Goal: Use online tool/utility: Utilize a website feature to perform a specific function

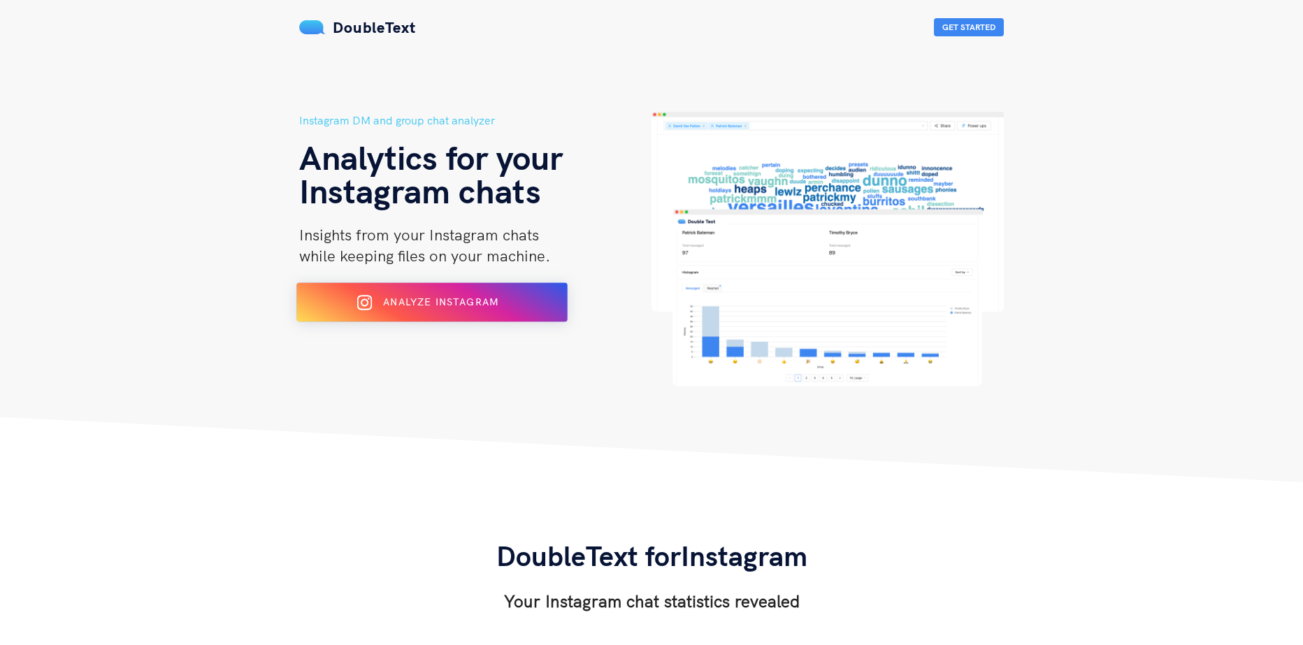
click at [423, 306] on span "Analyze Instagram" at bounding box center [440, 302] width 115 height 13
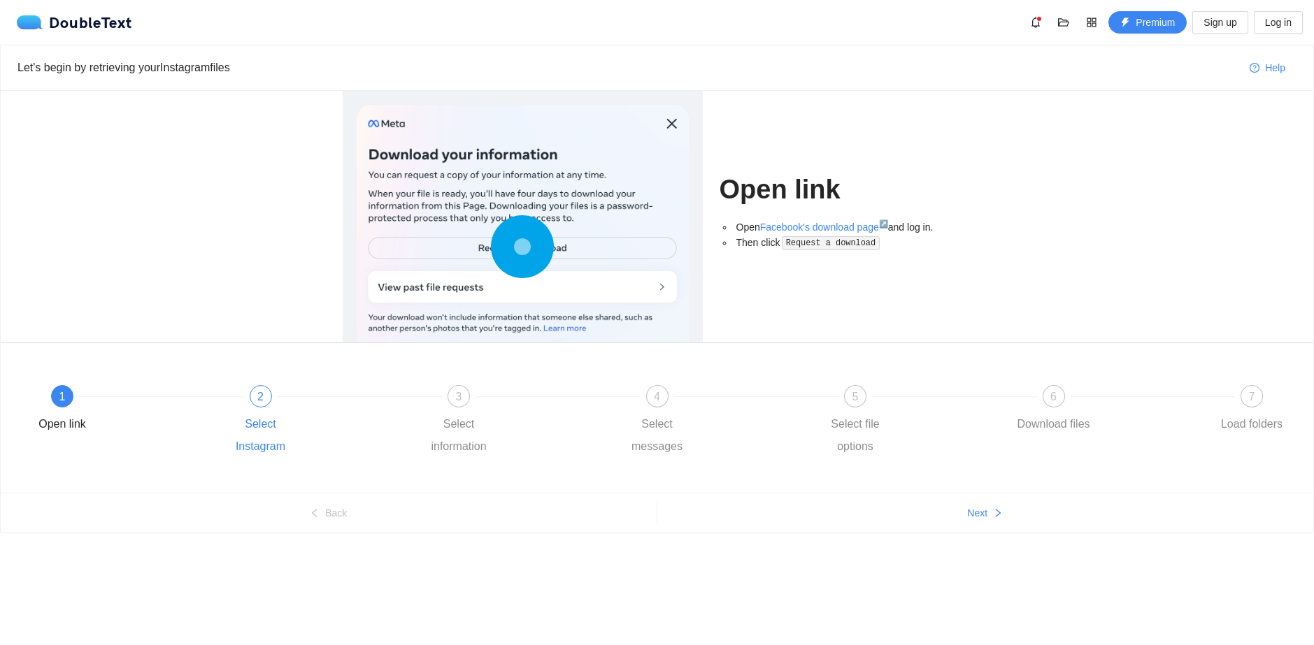
click at [266, 398] on div at bounding box center [360, 397] width 199 height 6
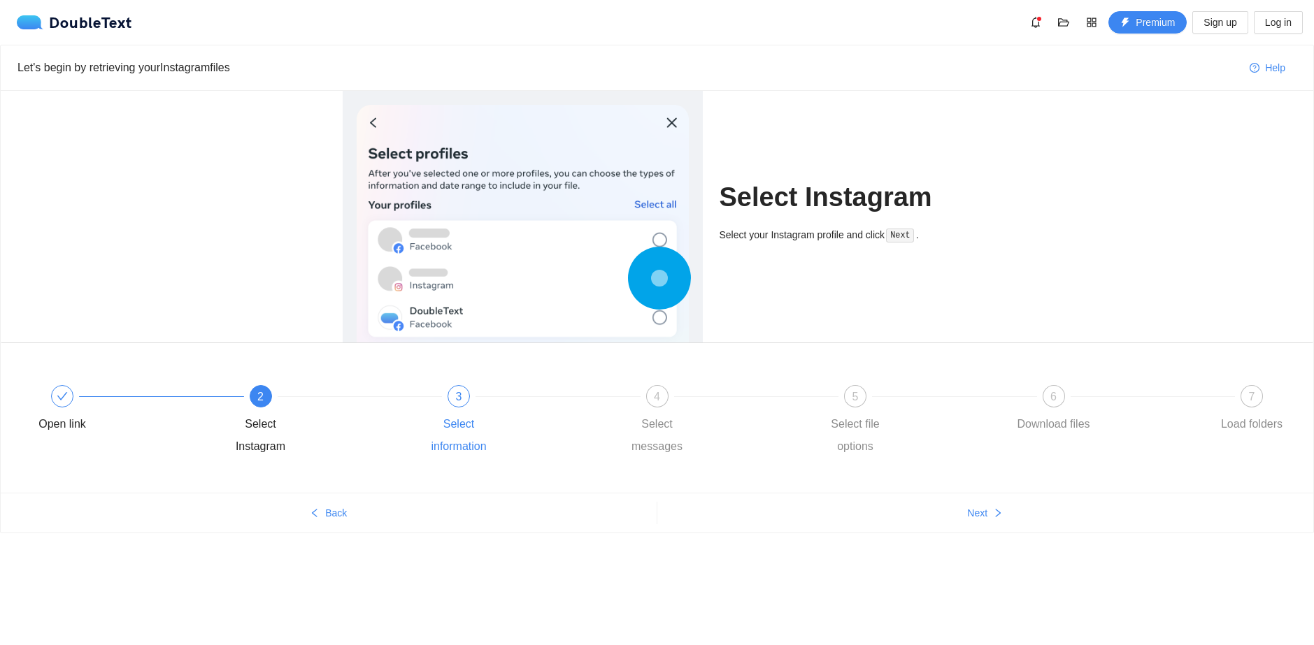
click at [465, 401] on div "3" at bounding box center [458, 396] width 22 height 22
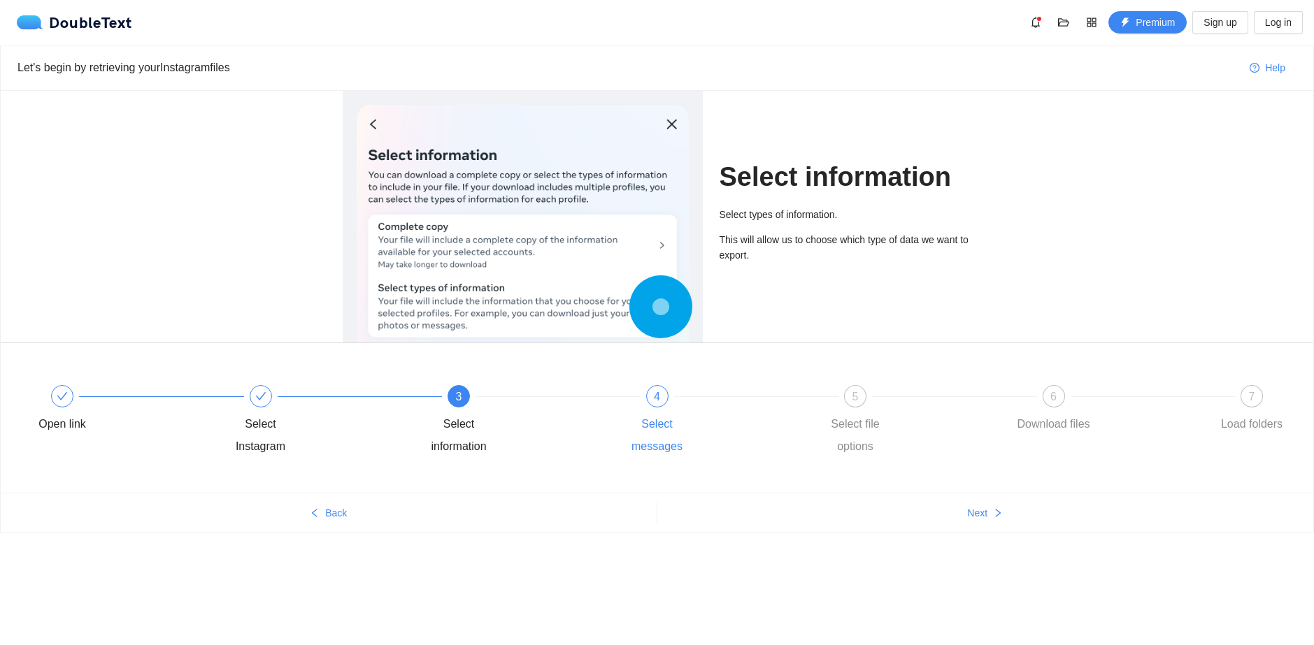
click at [651, 394] on div "4" at bounding box center [657, 396] width 22 height 22
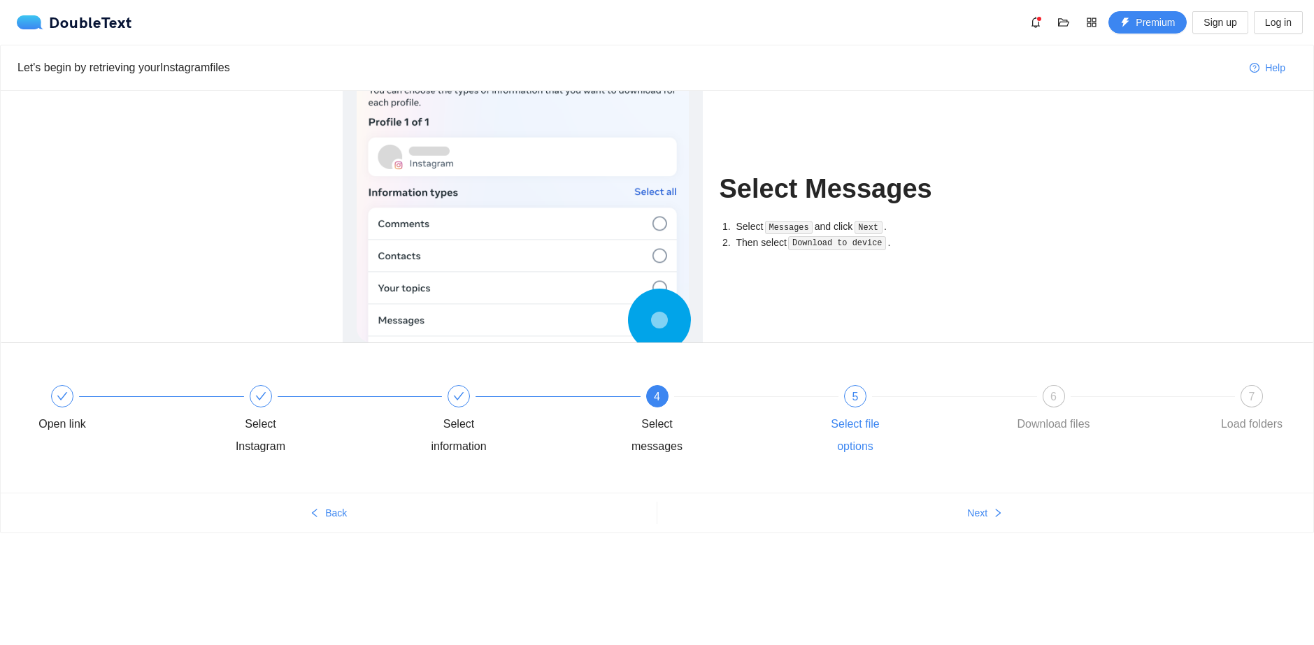
click at [846, 393] on div "5" at bounding box center [855, 396] width 22 height 22
